Goal: Check status: Check status

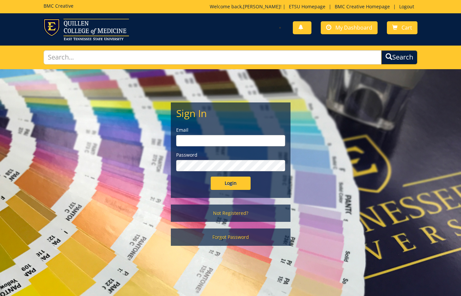
click at [235, 141] on input "email" at bounding box center [230, 140] width 109 height 11
type input "[EMAIL_ADDRESS][DOMAIN_NAME]"
click at [226, 182] on input "Login" at bounding box center [231, 183] width 40 height 13
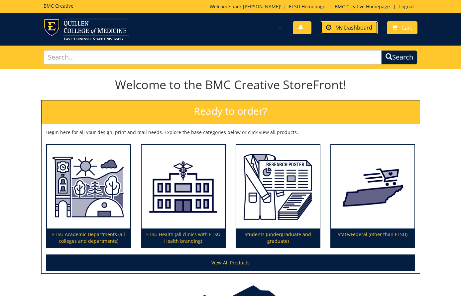
click at [350, 27] on span "My Dashboard" at bounding box center [354, 27] width 37 height 7
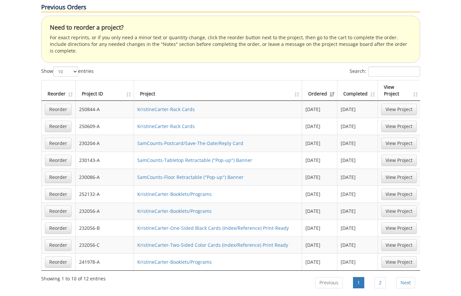
scroll to position [391, 0]
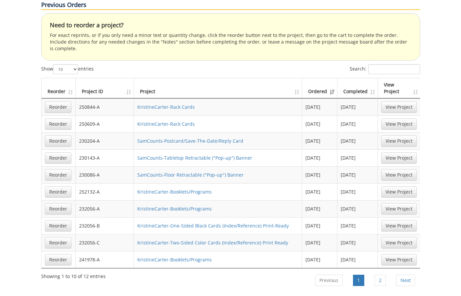
click at [372, 78] on th "Completed" at bounding box center [358, 88] width 41 height 20
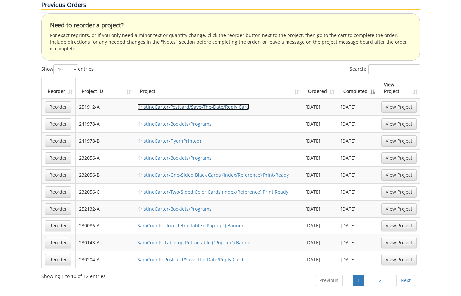
click at [208, 104] on link "KristineCarter-Postcard/Save-The-Date/Reply Card" at bounding box center [193, 107] width 112 height 6
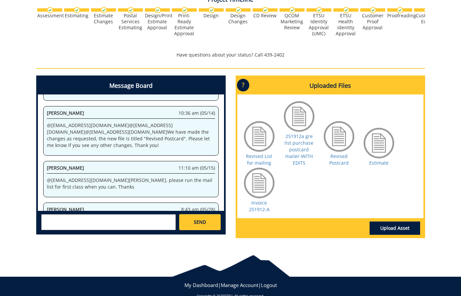
scroll to position [274, 0]
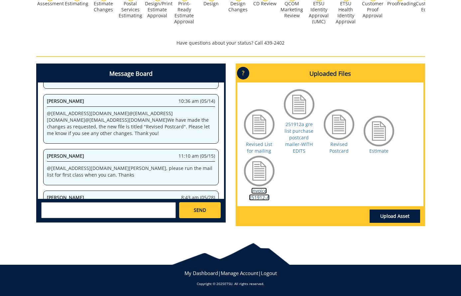
click at [258, 190] on link "Invoice 251912-A" at bounding box center [259, 194] width 21 height 13
